Goal: Transaction & Acquisition: Book appointment/travel/reservation

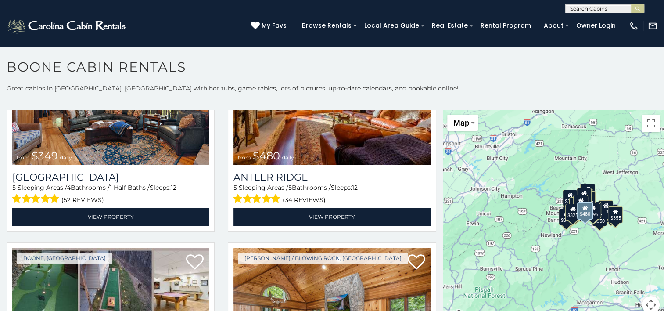
scroll to position [88, 0]
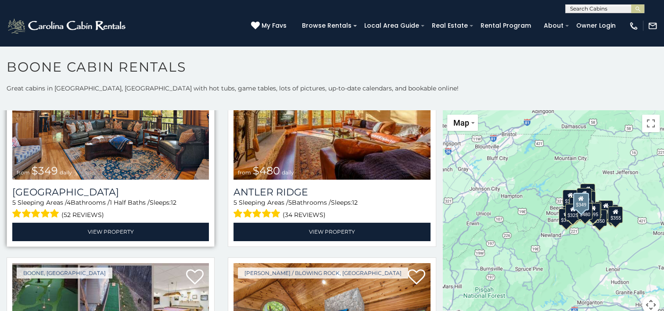
click at [125, 153] on img at bounding box center [110, 114] width 197 height 132
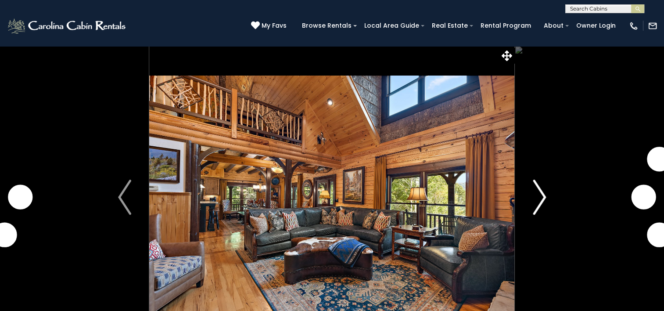
click at [537, 198] on img "Next" at bounding box center [539, 197] width 13 height 35
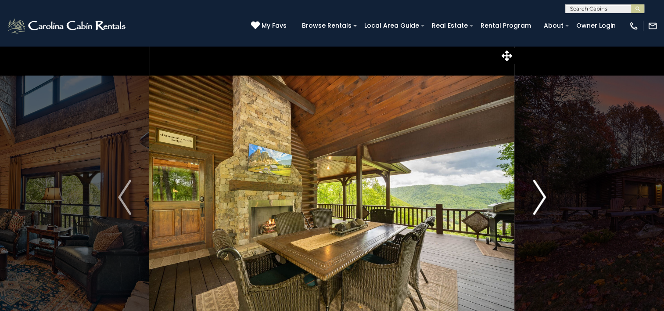
click at [537, 198] on img "Next" at bounding box center [539, 197] width 13 height 35
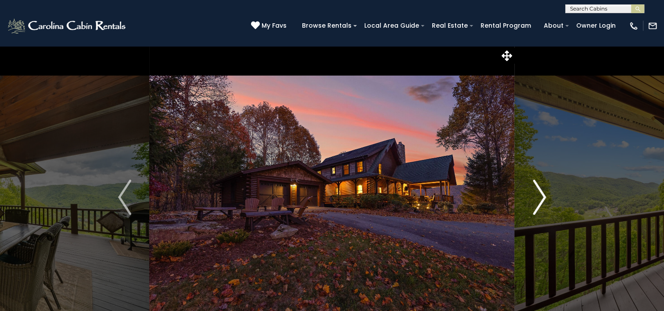
click at [537, 198] on img "Next" at bounding box center [539, 197] width 13 height 35
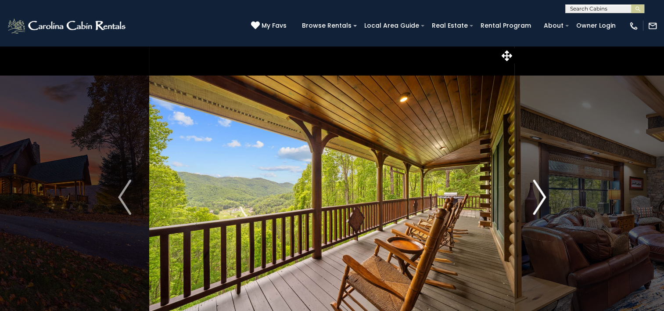
click at [537, 198] on img "Next" at bounding box center [539, 197] width 13 height 35
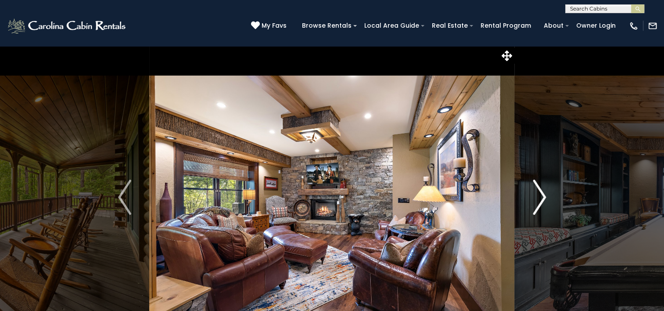
click at [537, 198] on img "Next" at bounding box center [539, 197] width 13 height 35
